Goal: Task Accomplishment & Management: Use online tool/utility

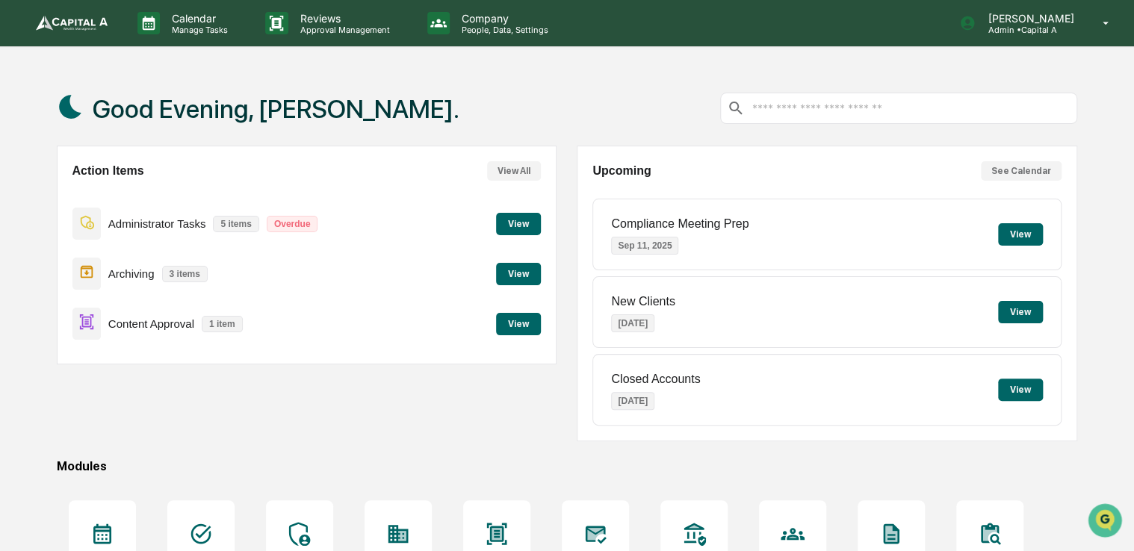
click at [528, 332] on button "View" at bounding box center [518, 324] width 45 height 22
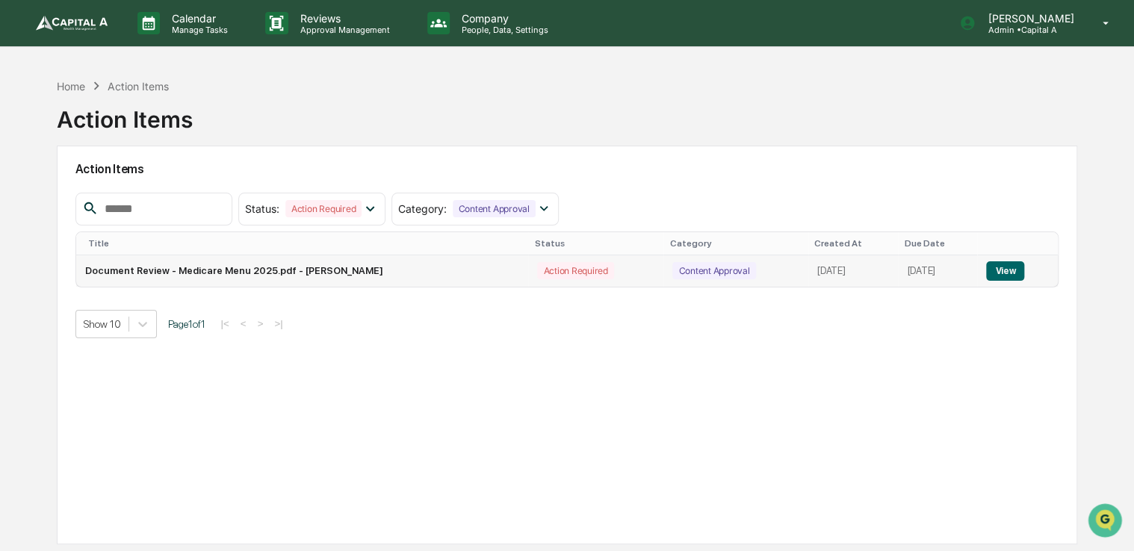
click at [1015, 270] on button "View" at bounding box center [1005, 270] width 38 height 19
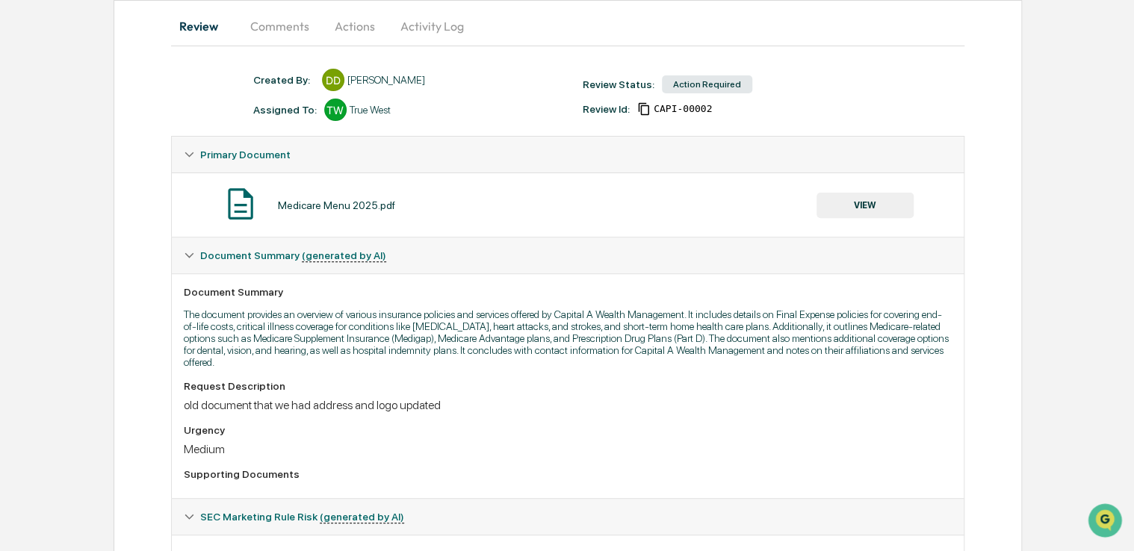
scroll to position [146, 0]
click at [873, 212] on button "VIEW" at bounding box center [865, 204] width 97 height 25
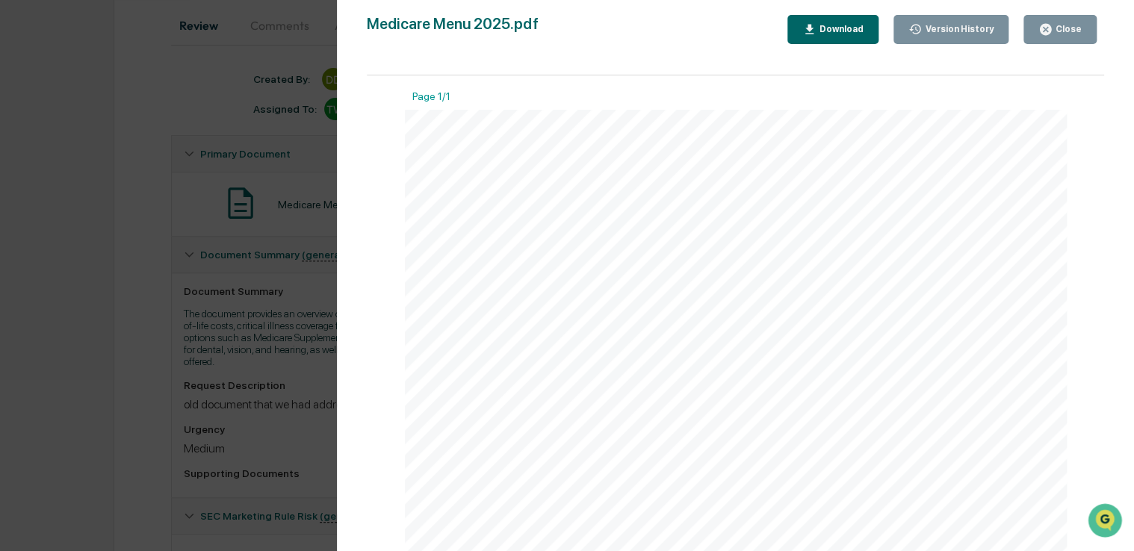
click at [121, 227] on div "Version History [DATE] 06:05 PM [PERSON_NAME] Medicare Menu 2025.pdf Close Vers…" at bounding box center [567, 275] width 1134 height 551
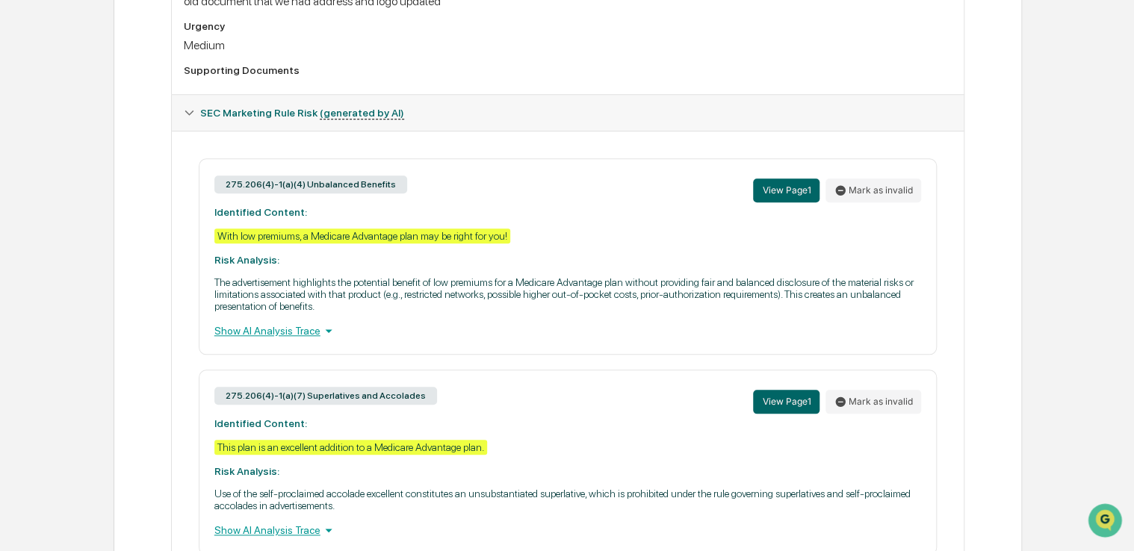
scroll to position [616, 0]
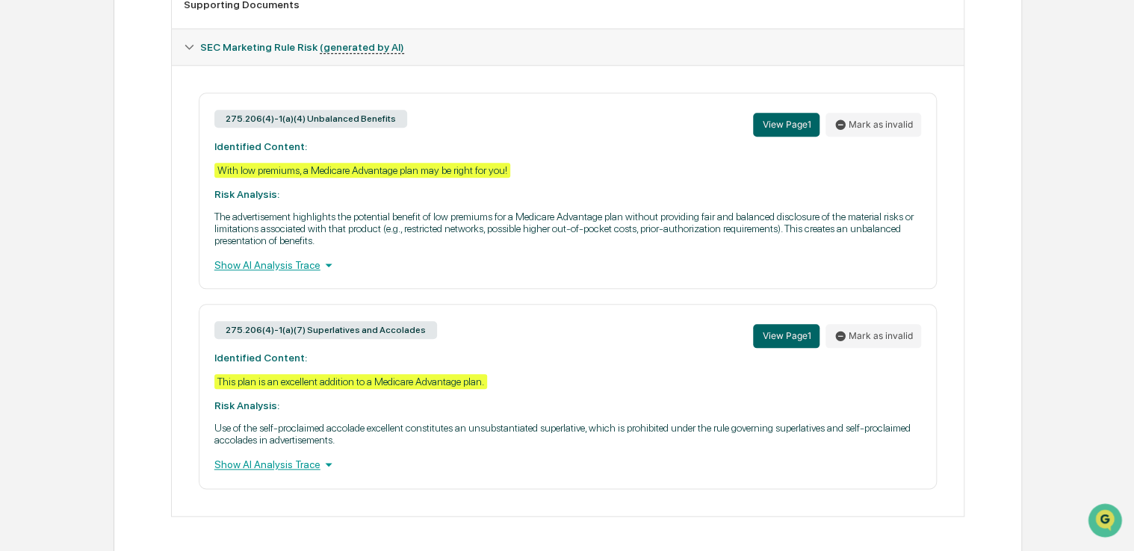
click at [90, 269] on div "Home Content Review & Approval Medicare Menu 2025.pdf Medicare Menu 2025.pdf Re…" at bounding box center [567, 5] width 1134 height 1100
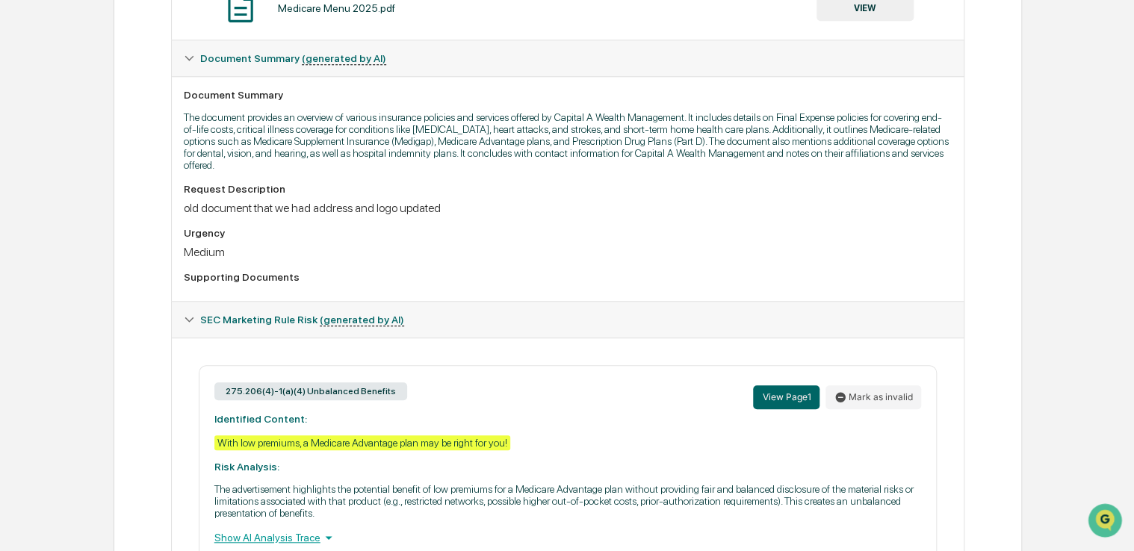
scroll to position [318, 0]
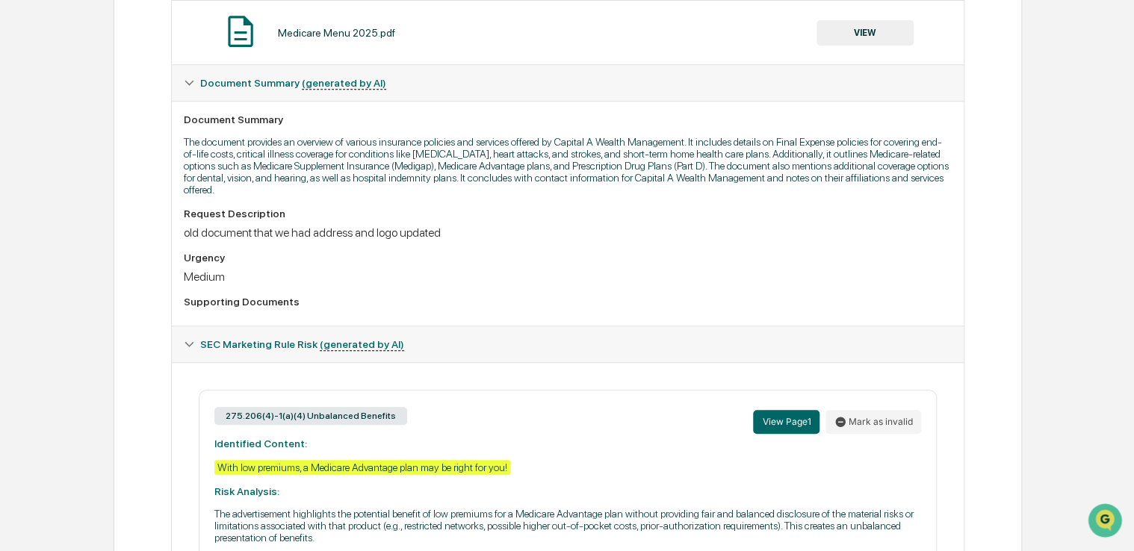
click at [884, 43] on button "VIEW" at bounding box center [865, 32] width 97 height 25
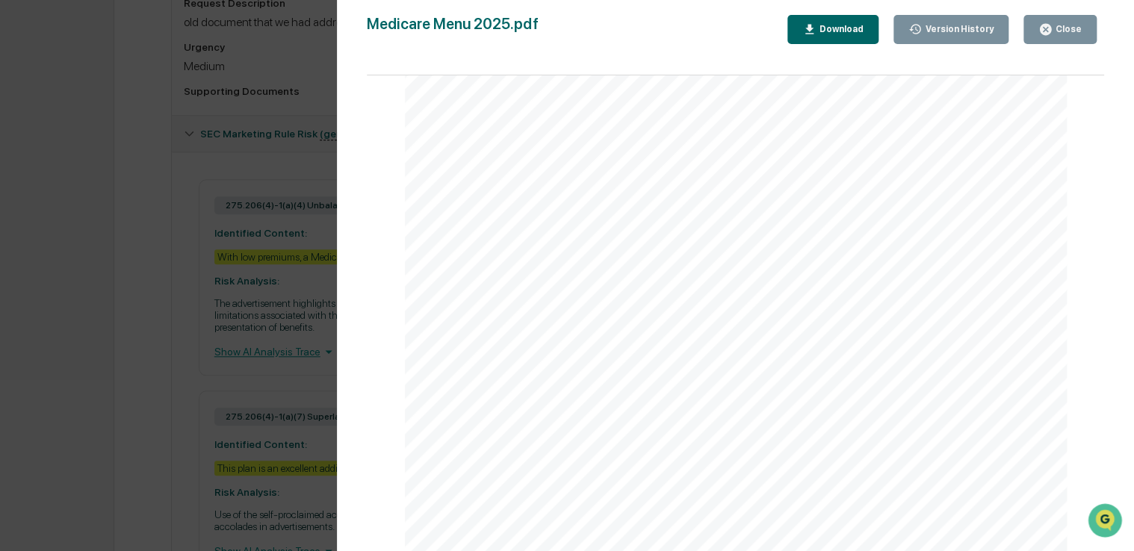
scroll to position [374, 0]
click at [267, 251] on div "Version History [DATE] 06:05 PM [PERSON_NAME] Medicare Menu 2025.pdf Close Vers…" at bounding box center [567, 275] width 1134 height 551
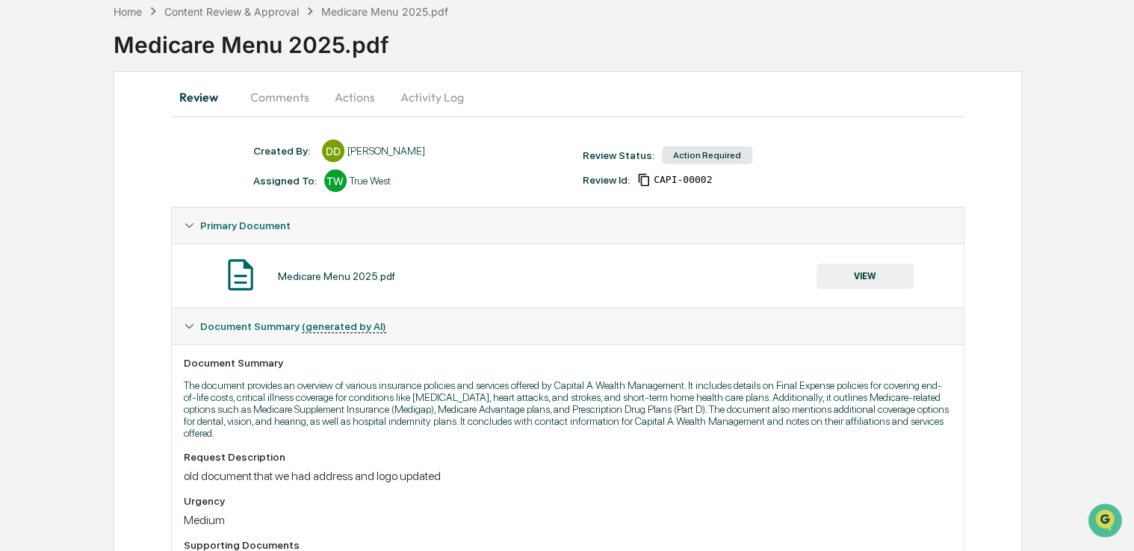
scroll to position [0, 0]
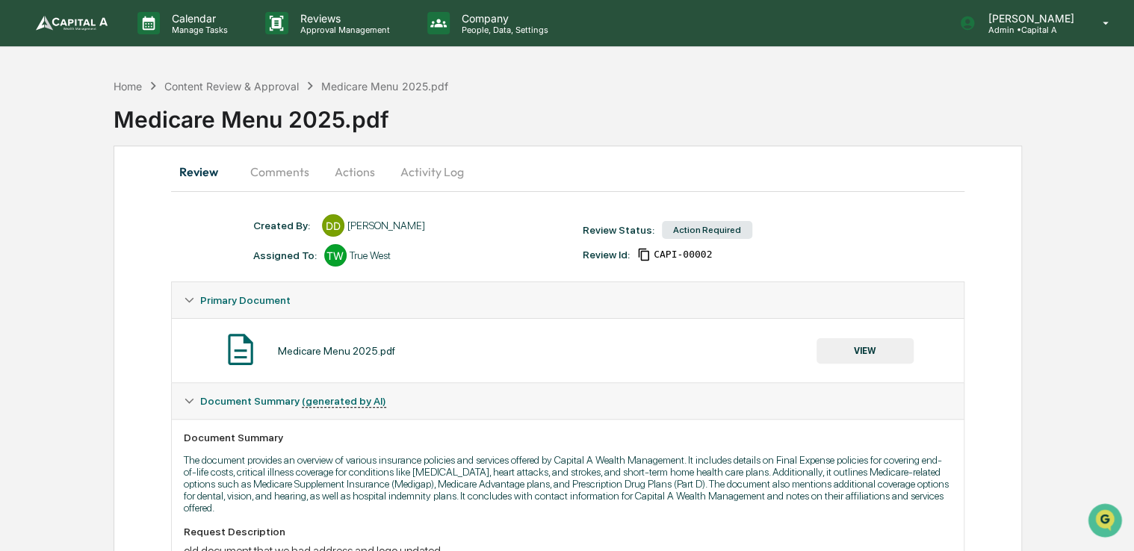
click at [371, 172] on button "Actions" at bounding box center [354, 172] width 67 height 36
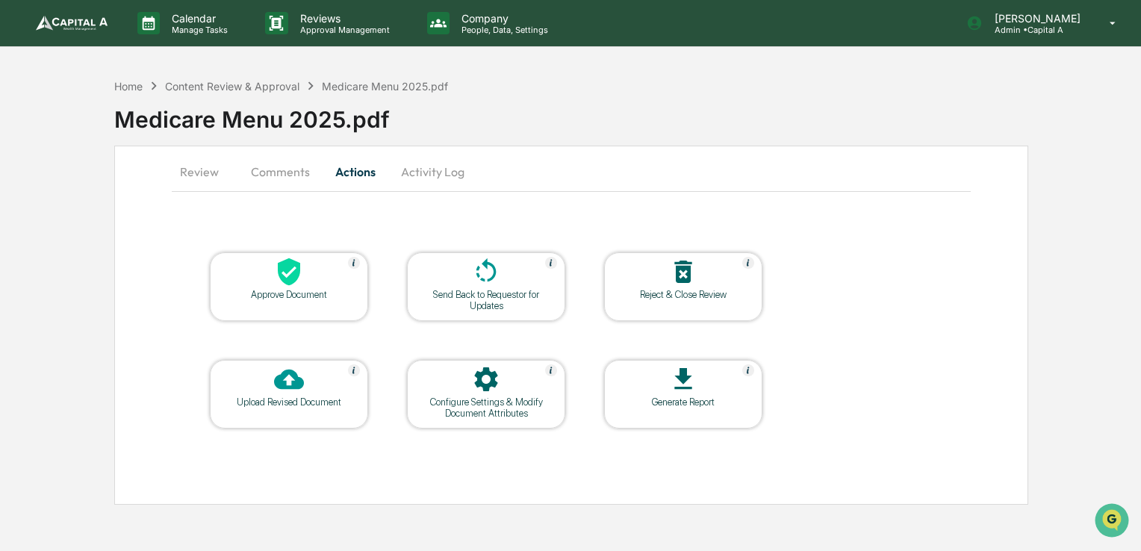
click at [296, 300] on div "Approve Document" at bounding box center [289, 287] width 158 height 69
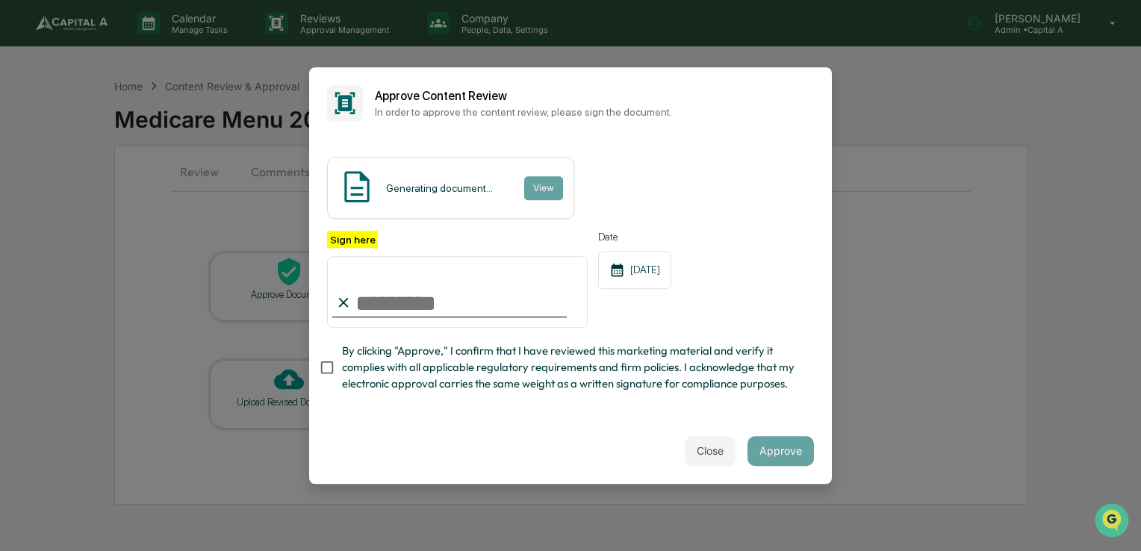
click at [384, 373] on span "By clicking "Approve," I confirm that I have reviewed this marketing material a…" at bounding box center [572, 368] width 460 height 50
drag, startPoint x: 417, startPoint y: 309, endPoint x: 441, endPoint y: 369, distance: 65.1
click at [441, 369] on div "Sign here Date [DATE] By clicking "Approve," I confirm that I have reviewed thi…" at bounding box center [570, 316] width 487 height 170
type input "**********"
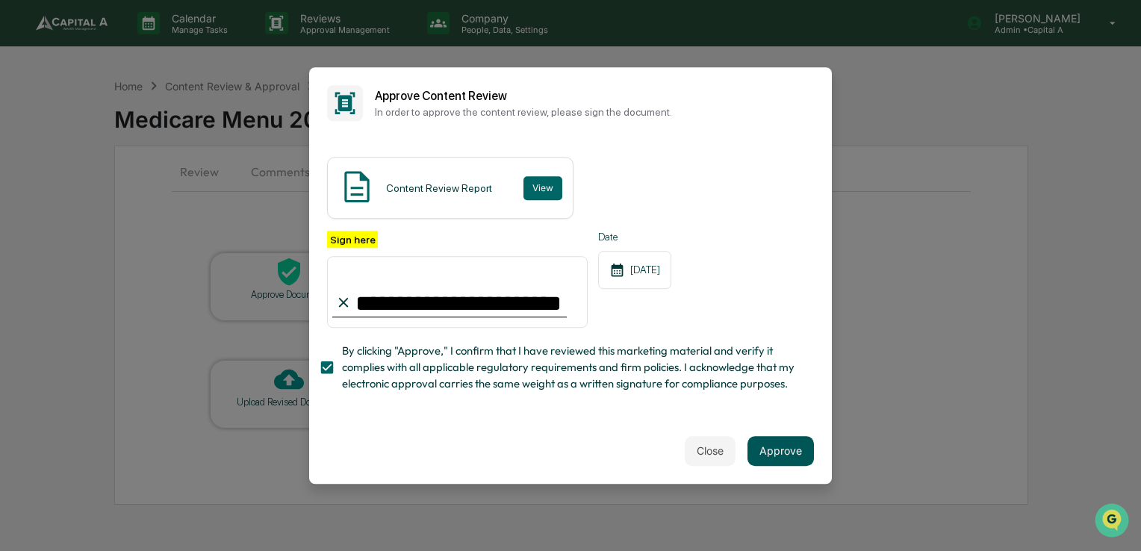
click at [771, 447] on button "Approve" at bounding box center [781, 451] width 66 height 30
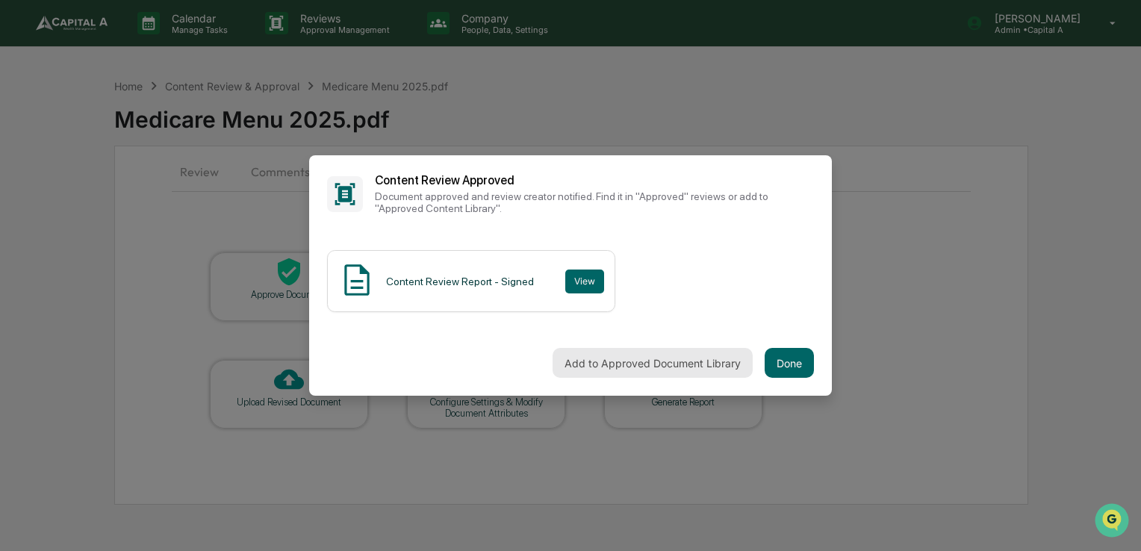
click at [732, 366] on button "Add to Approved Document Library" at bounding box center [653, 363] width 200 height 30
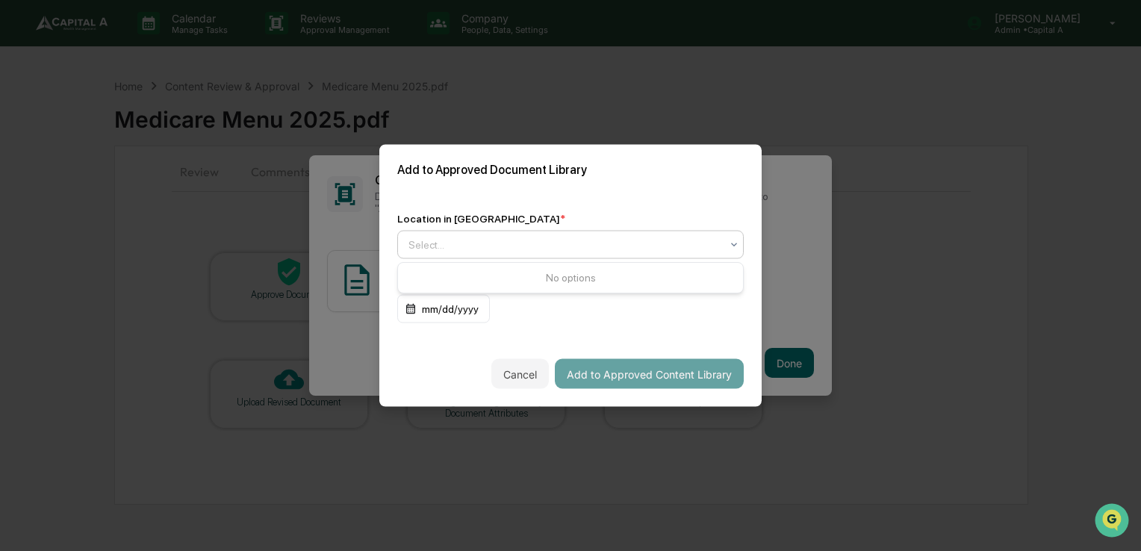
click at [734, 235] on div at bounding box center [734, 245] width 12 height 27
click at [729, 239] on icon at bounding box center [734, 245] width 12 height 12
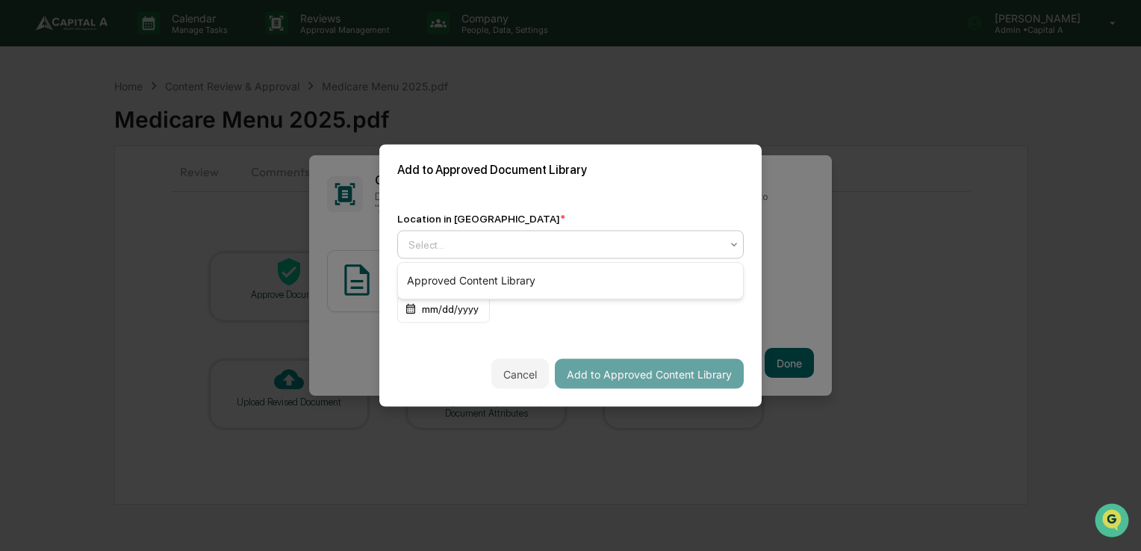
click at [729, 239] on icon at bounding box center [734, 245] width 12 height 12
click at [685, 279] on div "Approved Content Library" at bounding box center [570, 281] width 345 height 30
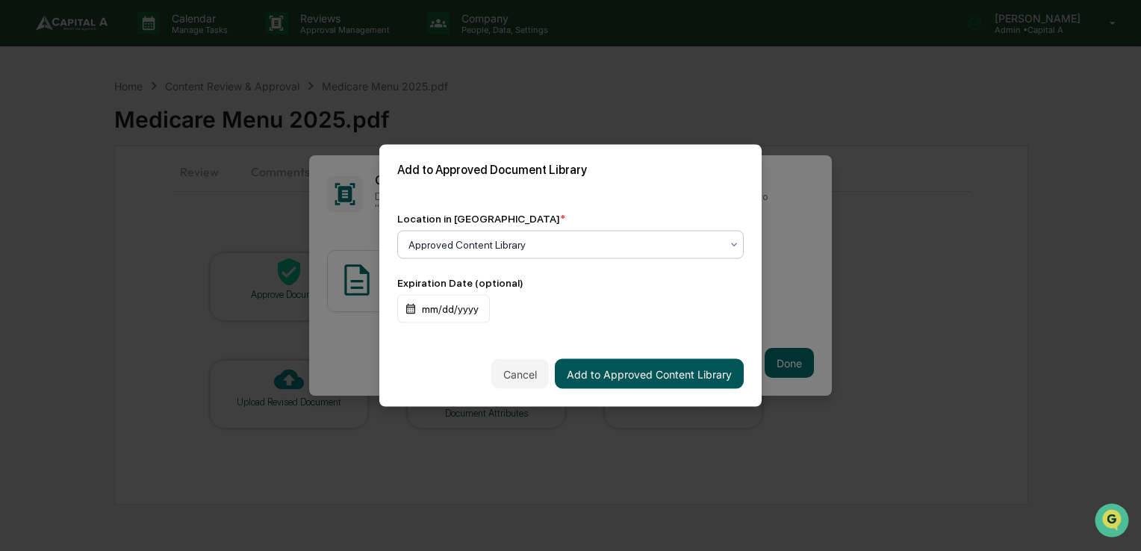
click at [660, 375] on button "Add to Approved Content Library" at bounding box center [649, 374] width 189 height 30
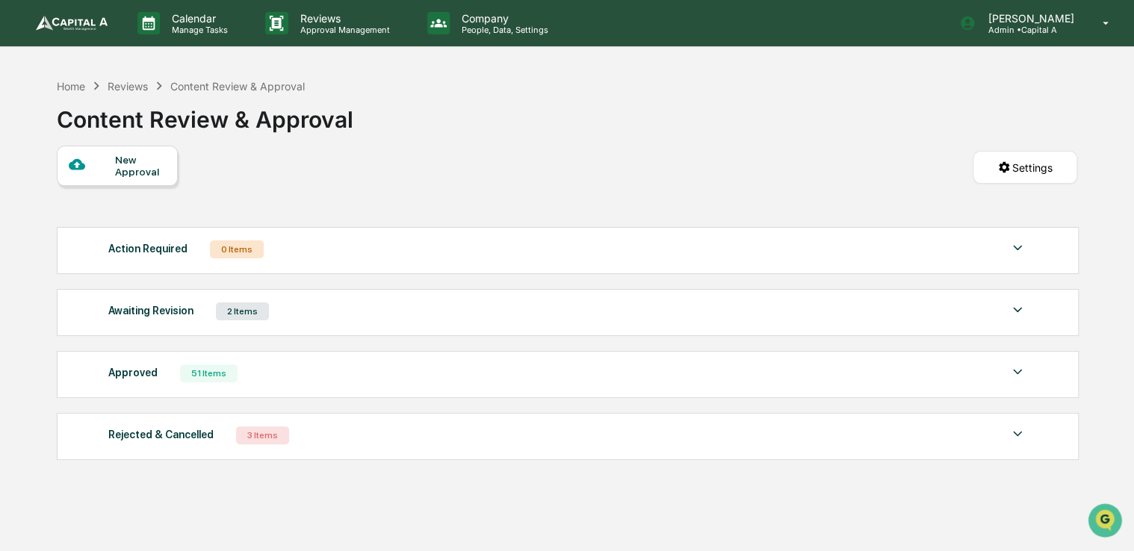
drag, startPoint x: 581, startPoint y: 154, endPoint x: 508, endPoint y: 147, distance: 73.5
click at [508, 147] on div "New Approval Settings" at bounding box center [567, 183] width 1020 height 74
click at [69, 89] on div "Home" at bounding box center [71, 86] width 28 height 13
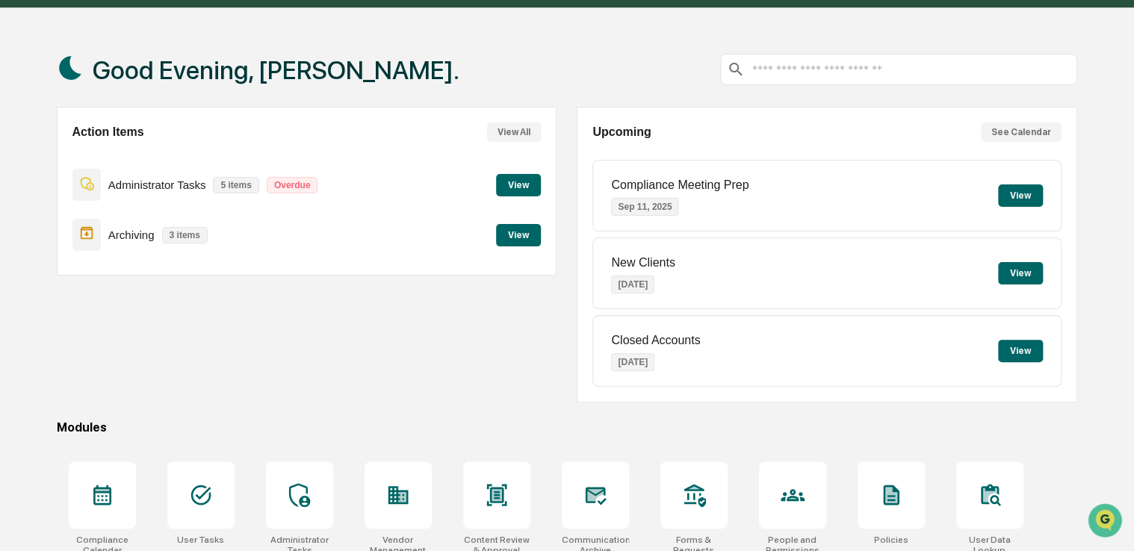
scroll to position [4, 0]
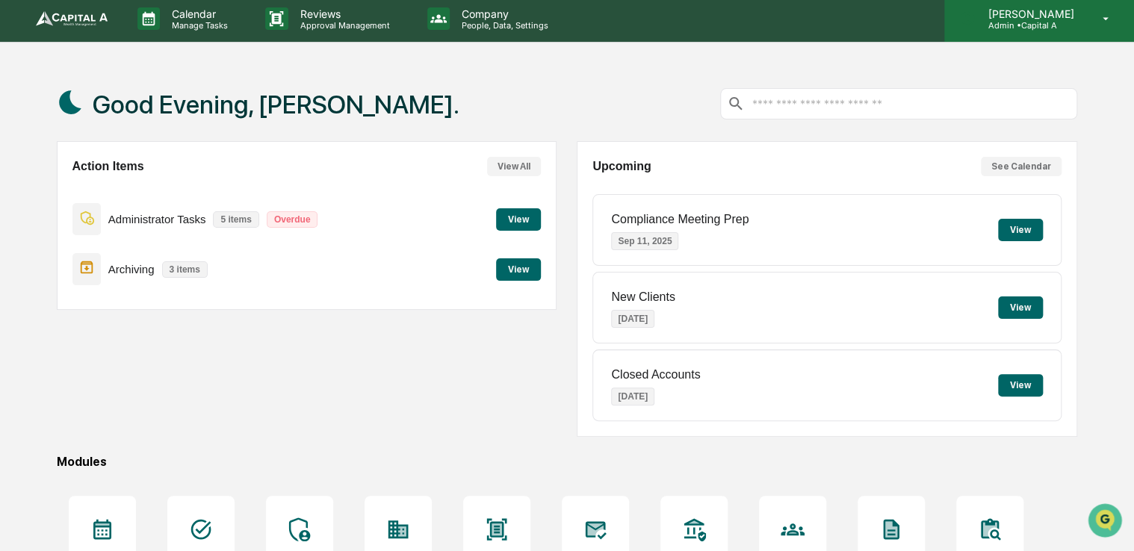
click at [1109, 22] on icon at bounding box center [1106, 19] width 26 height 14
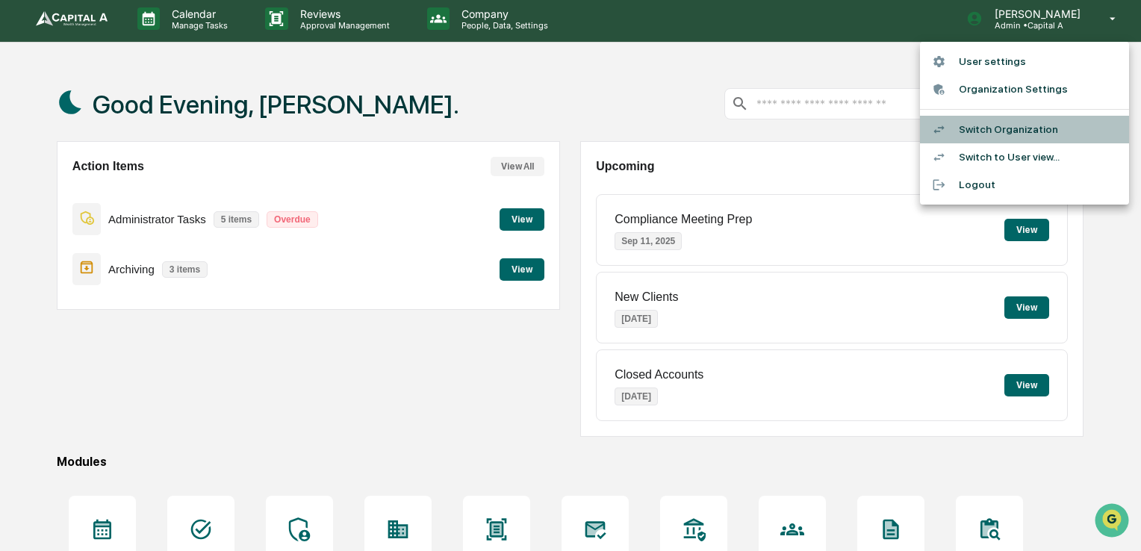
click at [1051, 135] on li "Switch Organization" at bounding box center [1024, 130] width 209 height 28
